Goal: Information Seeking & Learning: Learn about a topic

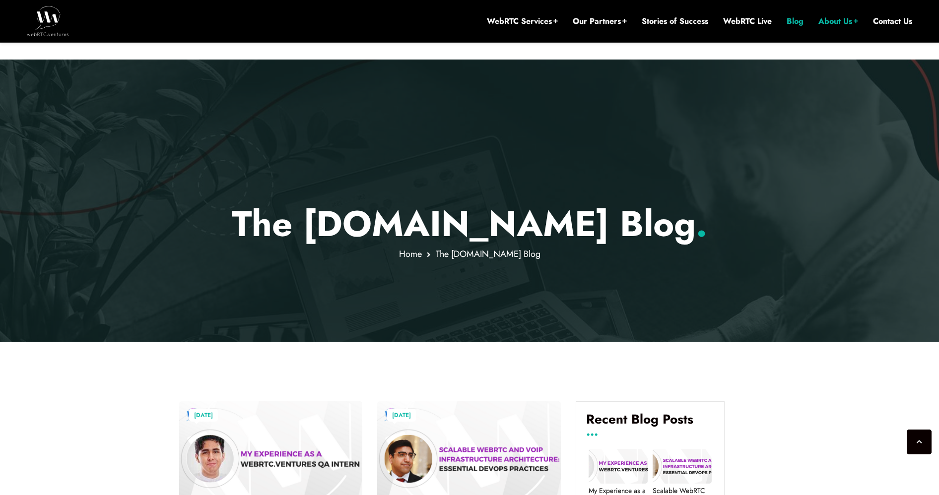
scroll to position [992, 0]
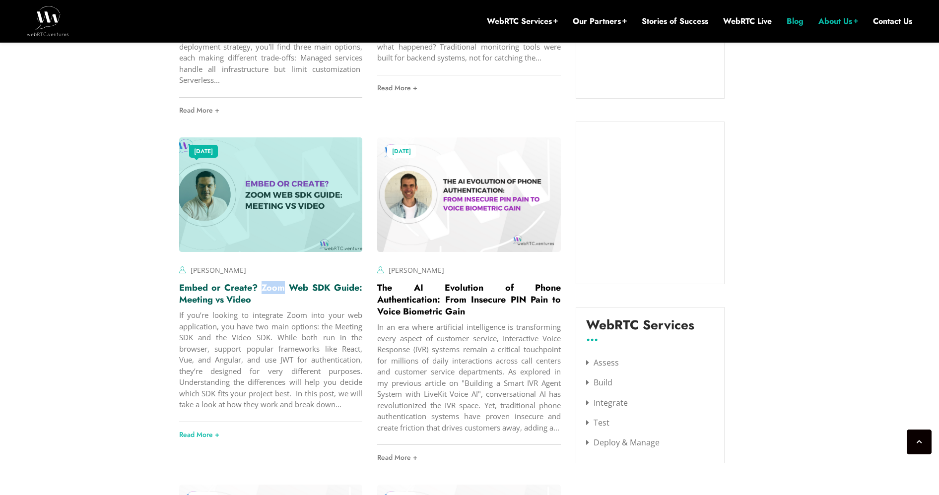
click at [254, 293] on link "Embed or Create? Zoom Web SDK Guide: Meeting vs Video" at bounding box center [271, 293] width 184 height 25
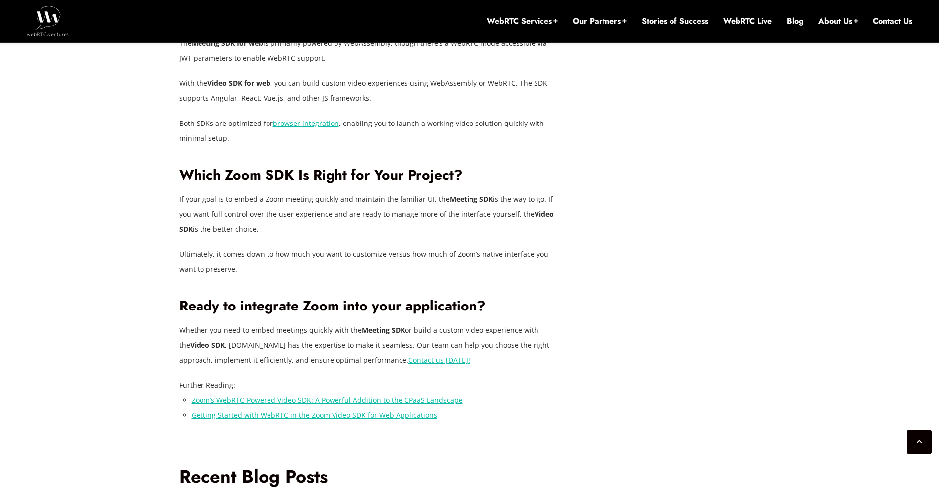
scroll to position [2163, 0]
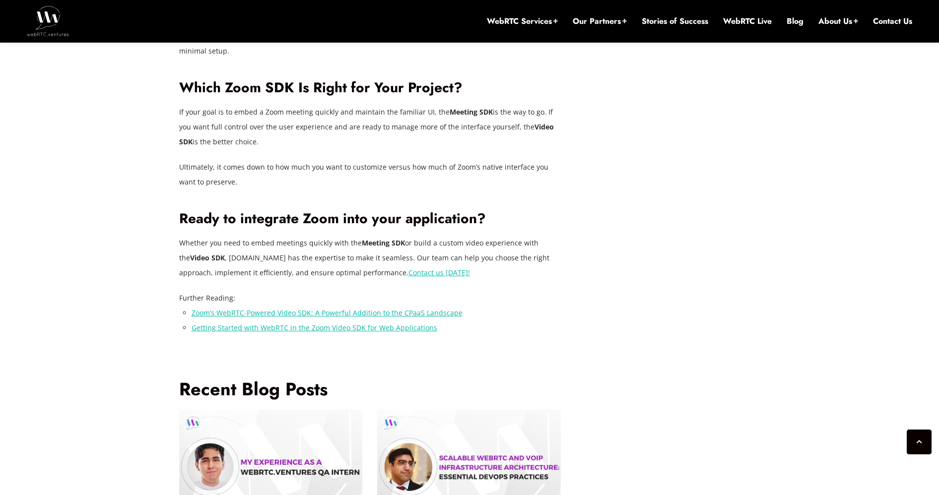
click at [271, 323] on link "Getting Started with WebRTC in the Zoom Video SDK for Web Applications" at bounding box center [315, 327] width 246 height 9
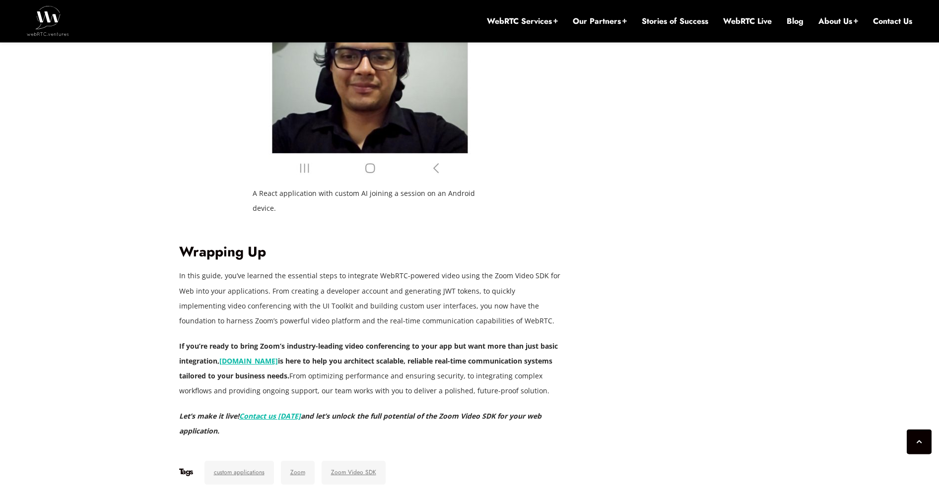
scroll to position [6255, 0]
